Goal: Find specific page/section: Find specific page/section

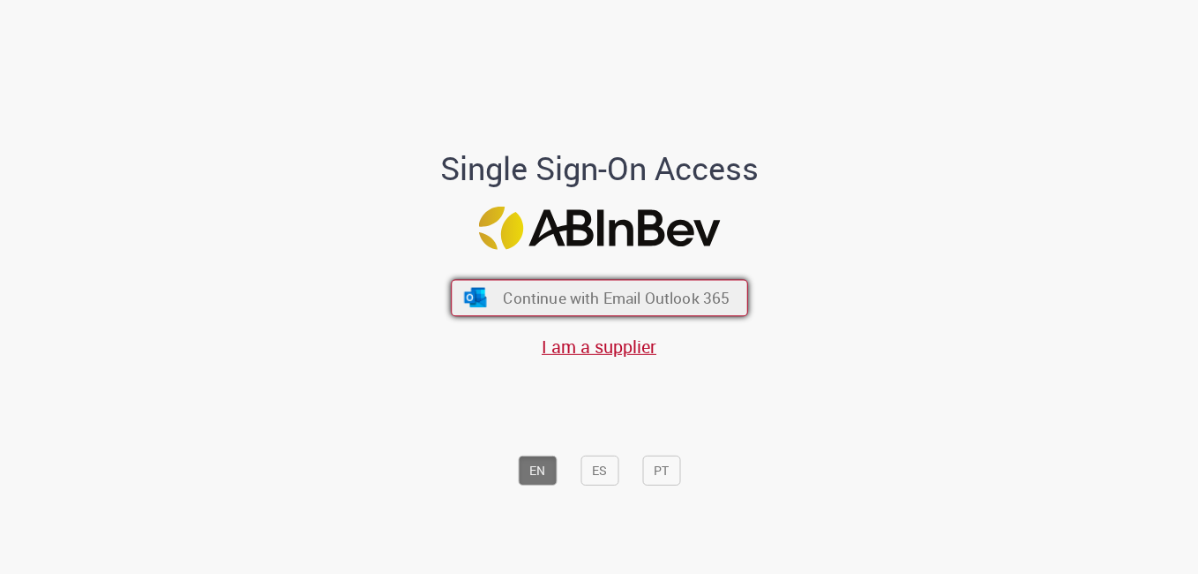
click at [582, 294] on span "Continue with Email Outlook 365" at bounding box center [616, 298] width 227 height 20
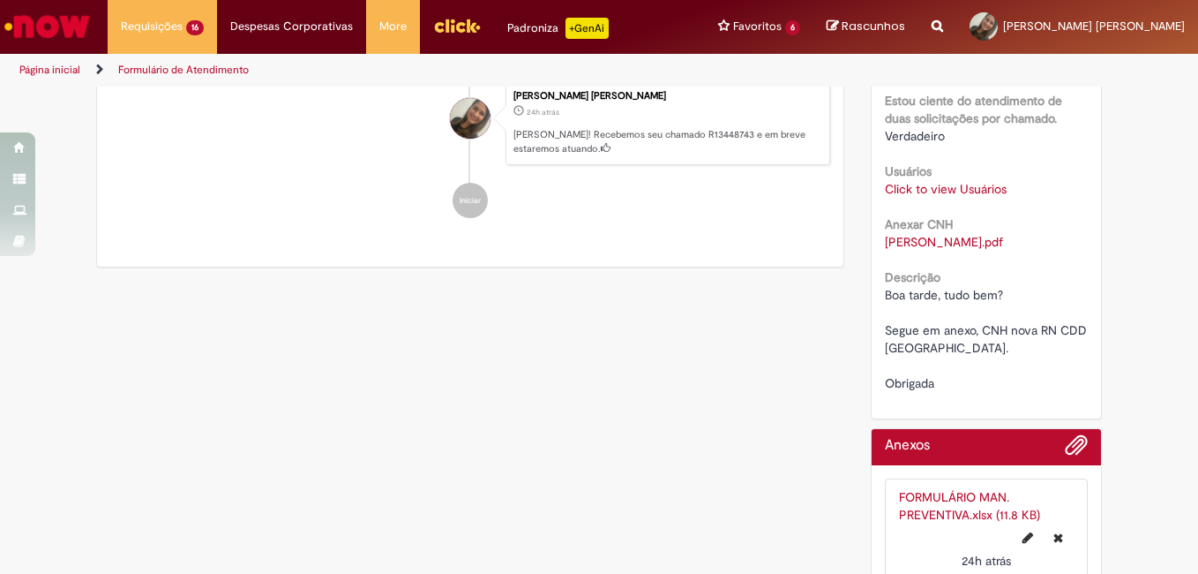
scroll to position [477, 0]
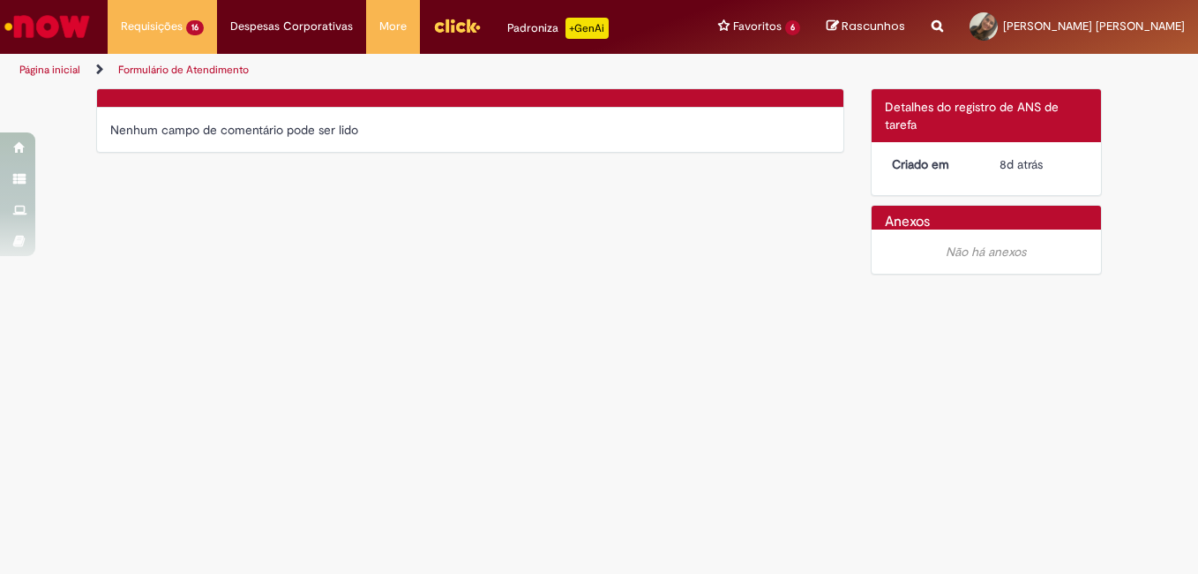
click at [59, 54] on li "Página inicial" at bounding box center [61, 70] width 97 height 33
click at [63, 48] on link "Ir para a Homepage" at bounding box center [47, 26] width 94 height 53
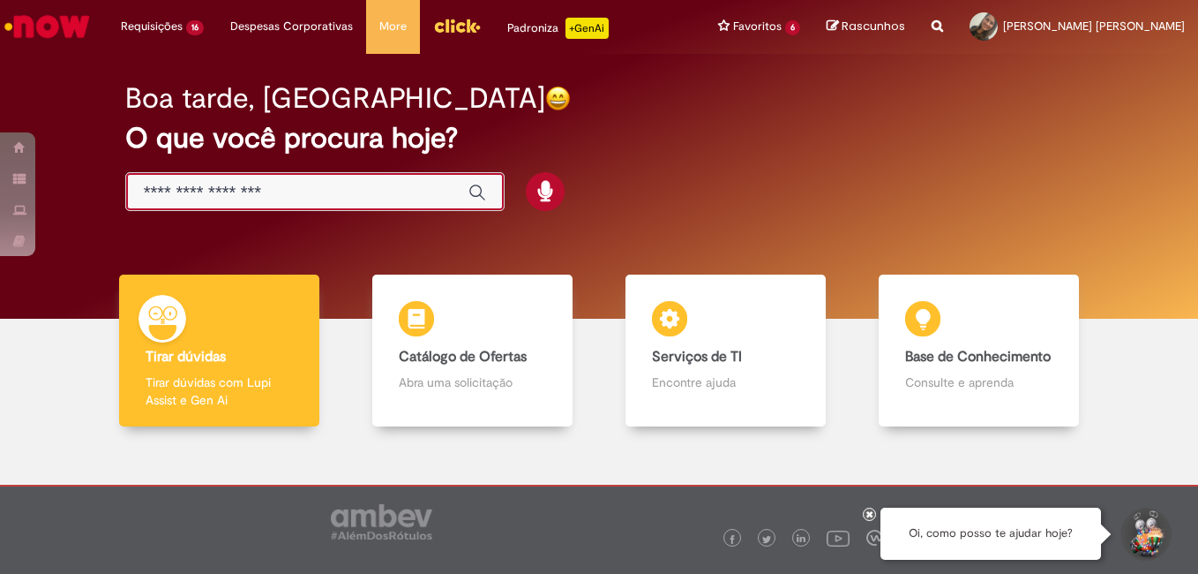
click at [340, 193] on input "Basta digitar aqui" at bounding box center [297, 193] width 307 height 20
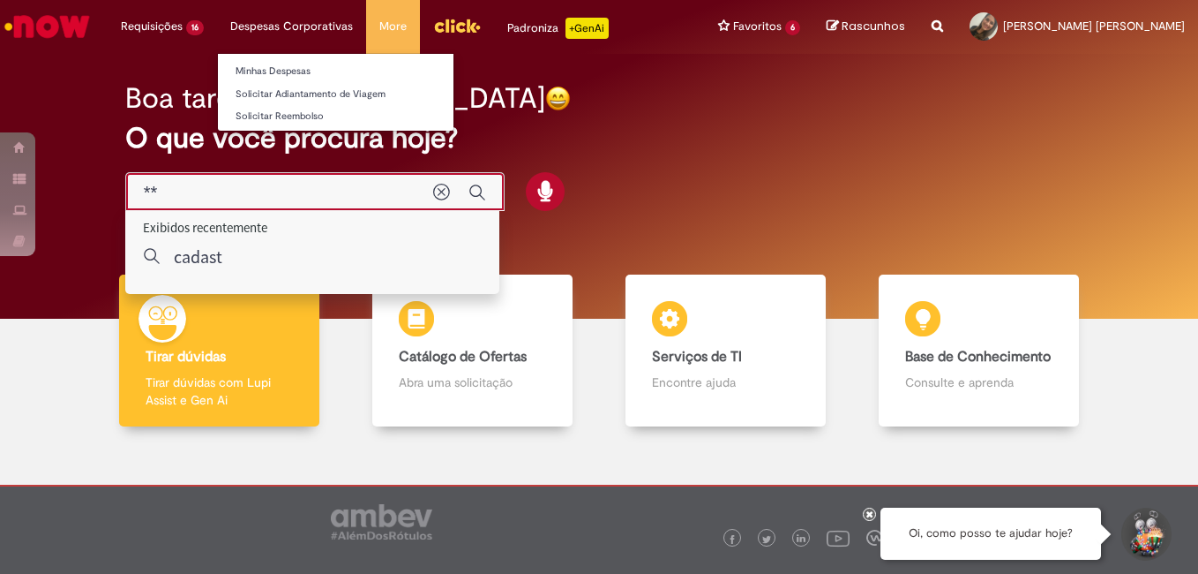
type input "*"
